Goal: Information Seeking & Learning: Find specific fact

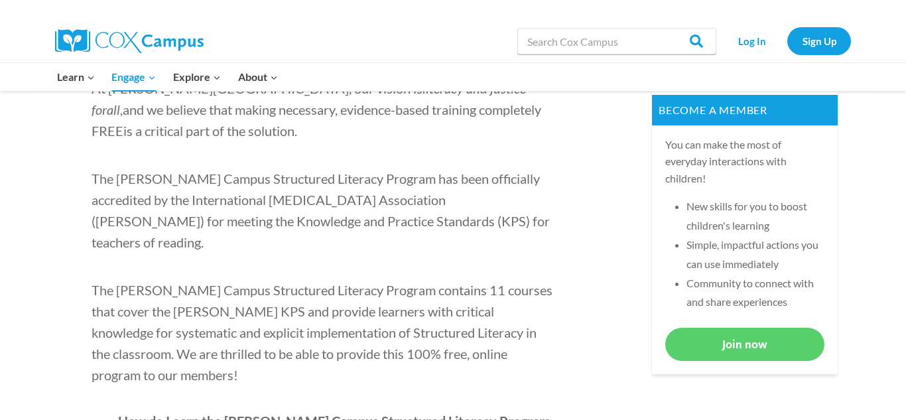
scroll to position [530, 0]
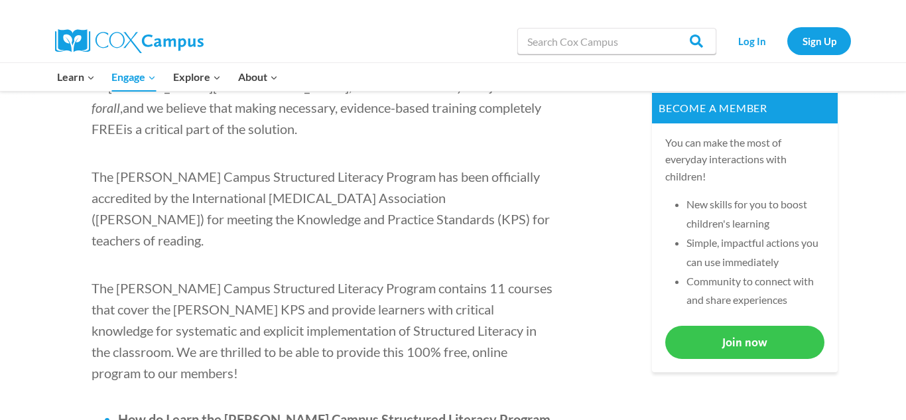
click at [709, 337] on link "Join now" at bounding box center [744, 342] width 159 height 32
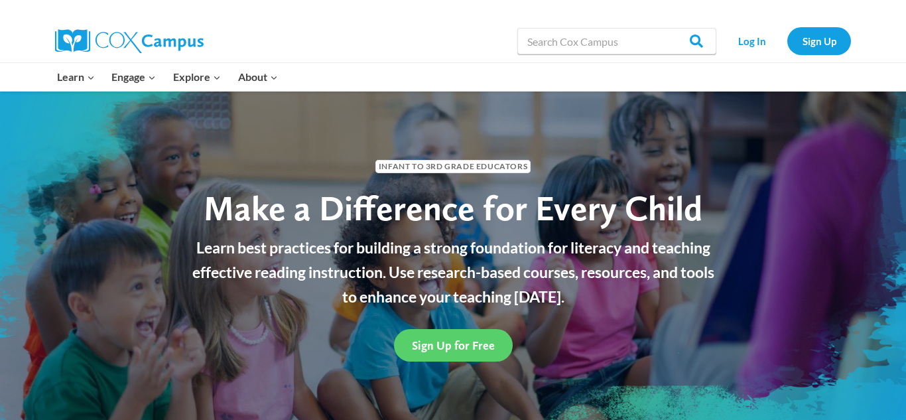
click at [597, 337] on div "Sign Up for Free" at bounding box center [452, 345] width 537 height 32
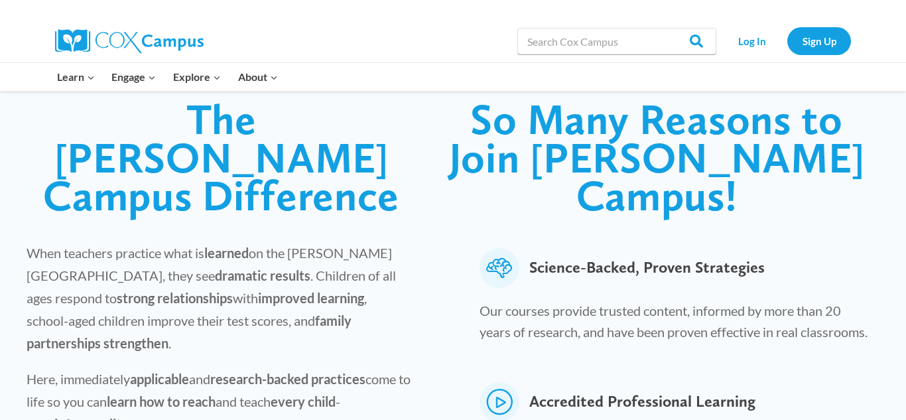
scroll to position [345, 0]
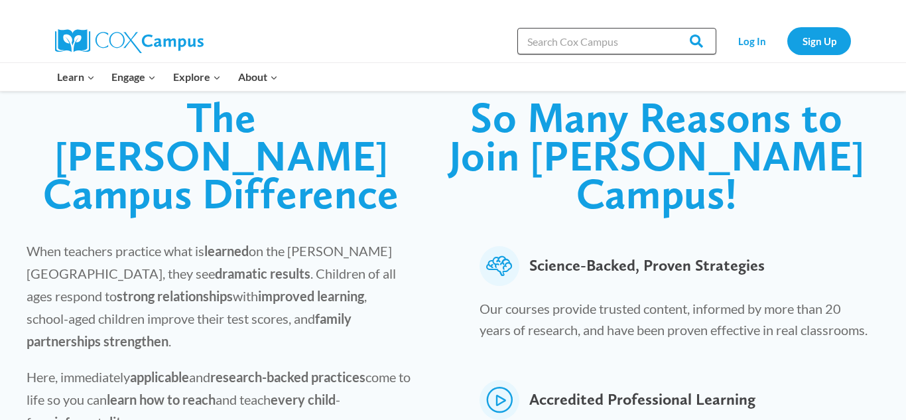
click at [608, 35] on input "Search in [URL][DOMAIN_NAME]" at bounding box center [616, 41] width 199 height 27
type input "playground safety"
click at [664, 28] on input "Search" at bounding box center [690, 41] width 52 height 27
click at [617, 47] on input "playground safety" at bounding box center [616, 41] width 199 height 27
click at [672, 42] on input "Search" at bounding box center [690, 41] width 52 height 27
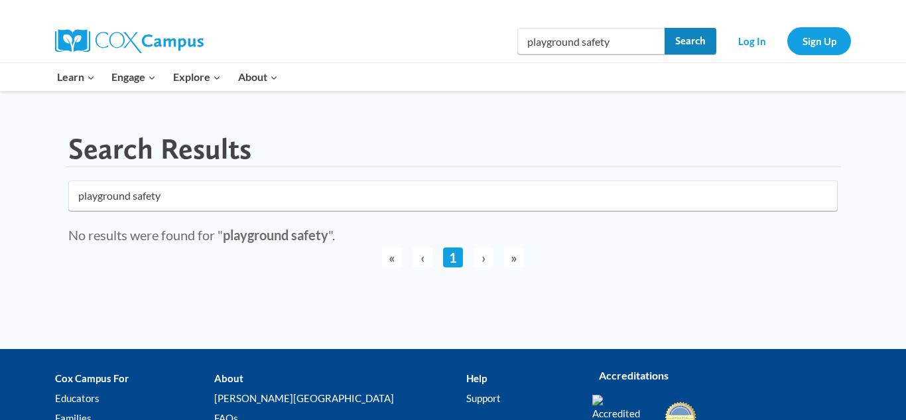
click at [674, 30] on input "Search" at bounding box center [690, 41] width 52 height 27
click at [649, 42] on input "playground safety" at bounding box center [616, 41] width 199 height 27
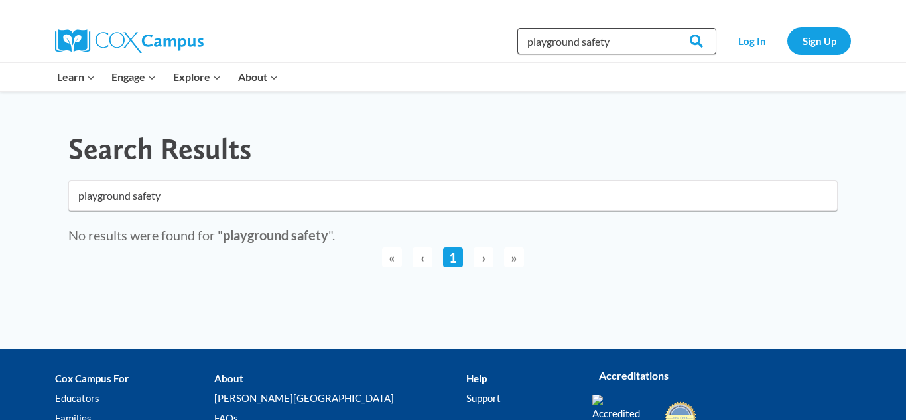
click at [649, 42] on input "playground safety" at bounding box center [616, 41] width 199 height 27
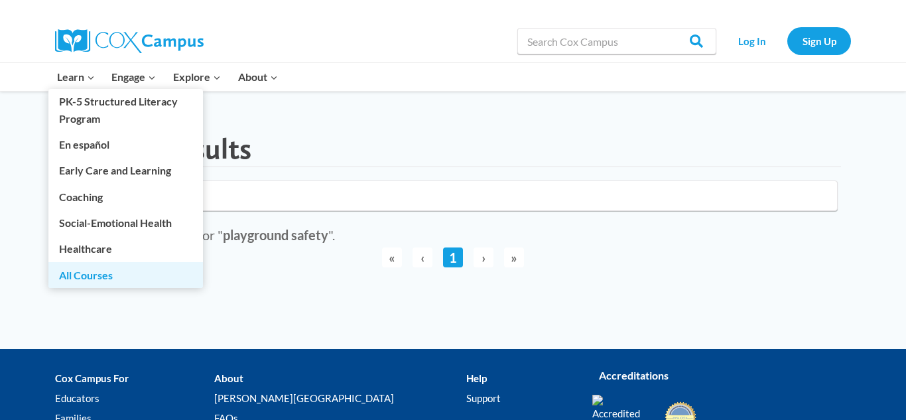
click at [72, 273] on link "All Courses" at bounding box center [125, 274] width 154 height 25
